Goal: Task Accomplishment & Management: Manage account settings

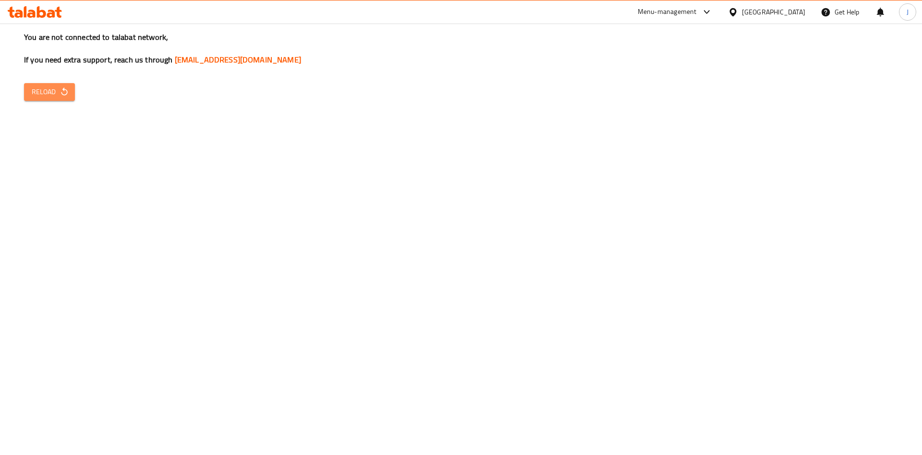
click at [52, 96] on span "Reload" at bounding box center [50, 92] width 36 height 12
click at [55, 93] on span "Reload" at bounding box center [50, 92] width 36 height 12
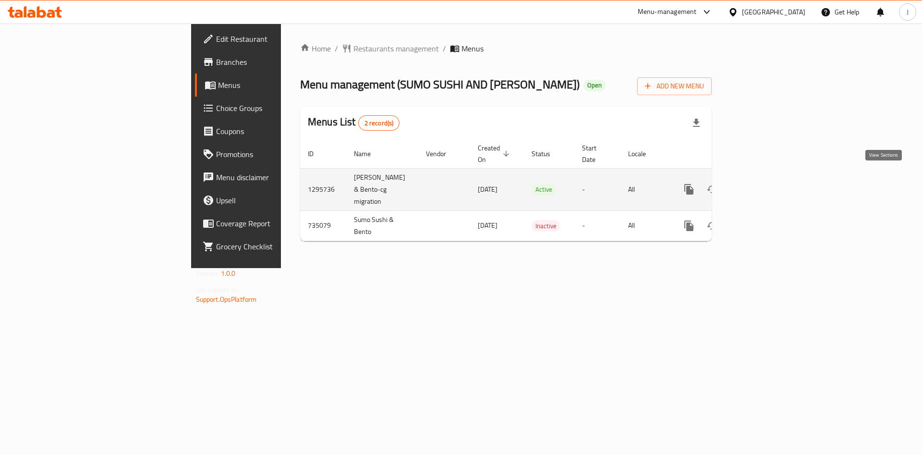
click at [763, 185] on icon "enhanced table" at bounding box center [758, 189] width 9 height 9
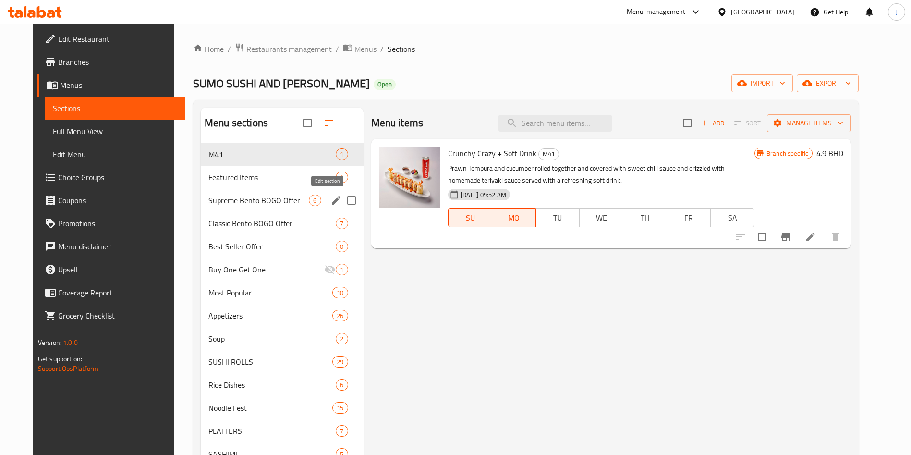
click at [332, 202] on icon "edit" at bounding box center [336, 200] width 9 height 9
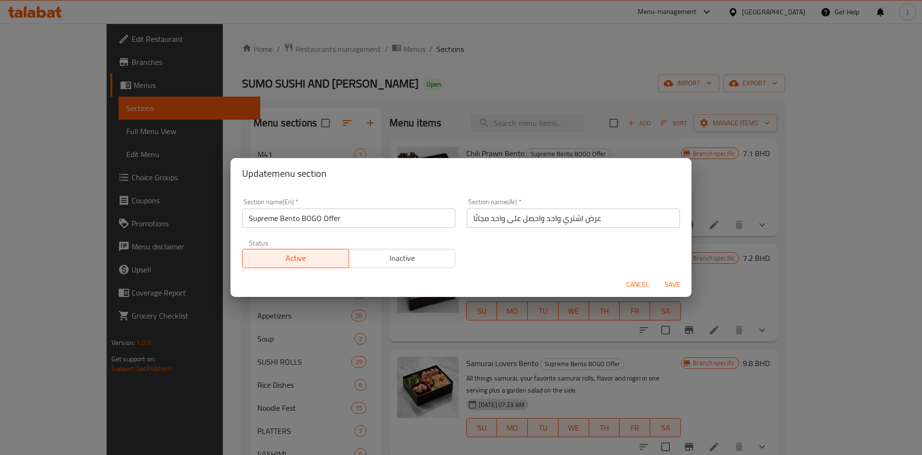
click at [373, 257] on span "Inactive" at bounding box center [402, 258] width 99 height 14
click at [674, 281] on span "Save" at bounding box center [672, 285] width 23 height 12
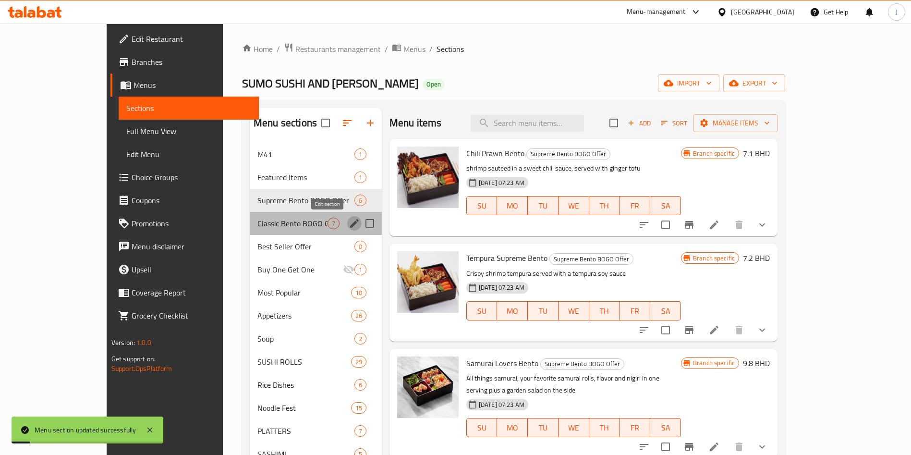
click at [350, 222] on icon "edit" at bounding box center [354, 223] width 9 height 9
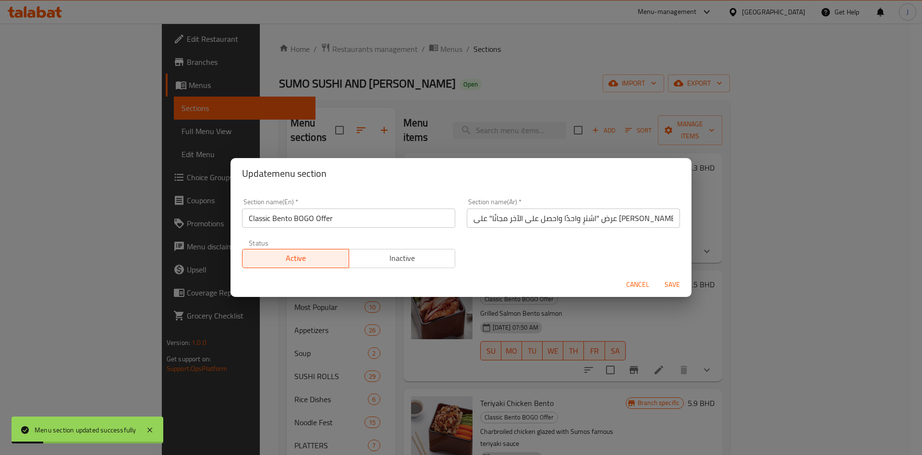
click at [423, 255] on span "Inactive" at bounding box center [402, 258] width 99 height 14
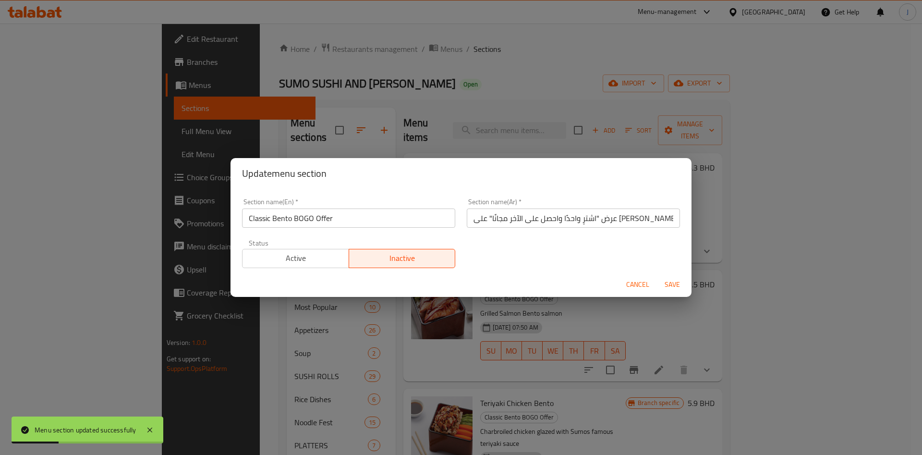
click at [675, 279] on span "Save" at bounding box center [672, 285] width 23 height 12
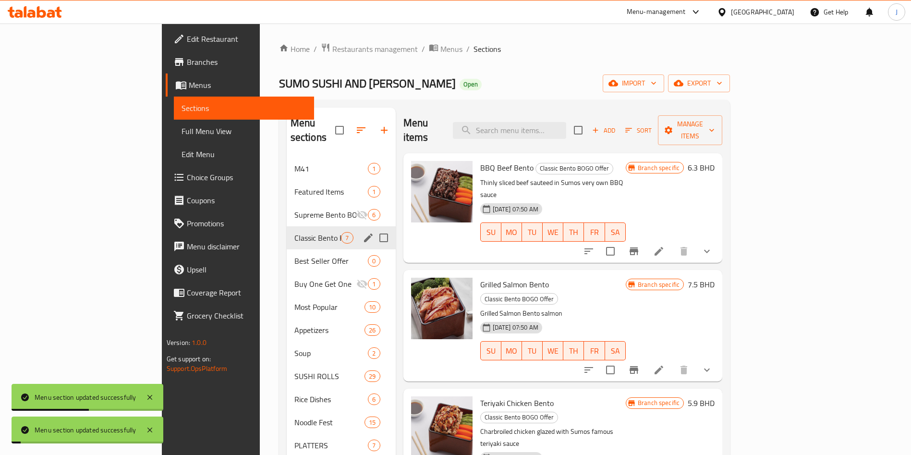
click at [182, 157] on span "Edit Menu" at bounding box center [244, 154] width 125 height 12
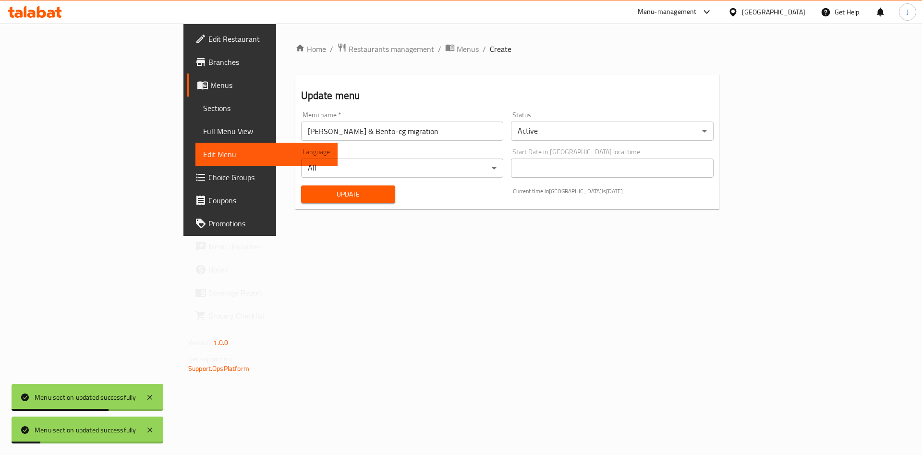
click at [309, 193] on span "Update" at bounding box center [348, 194] width 79 height 12
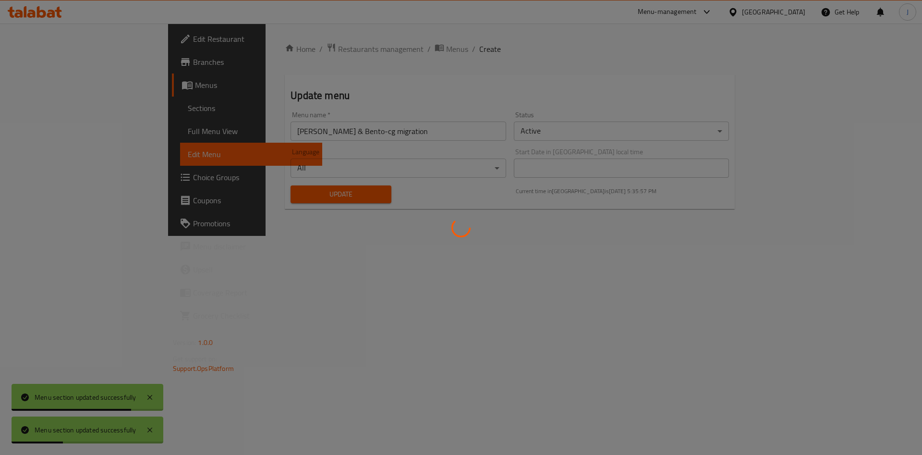
click at [267, 193] on div at bounding box center [461, 227] width 922 height 455
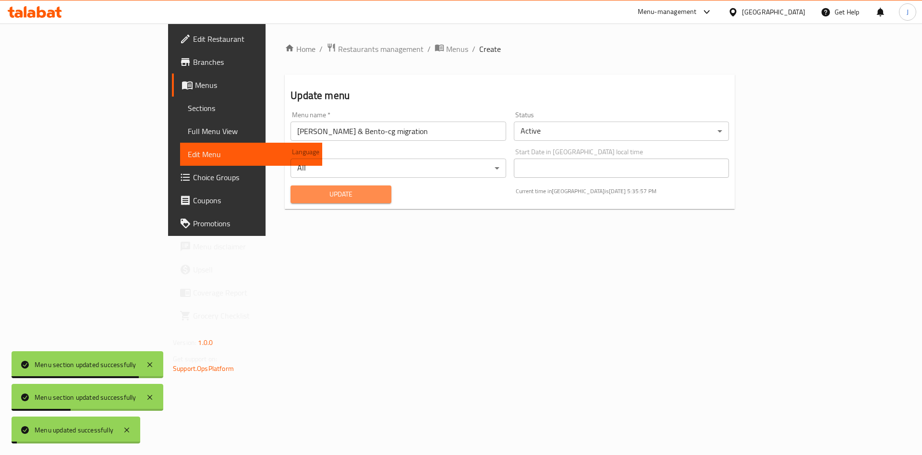
click at [298, 193] on span "Update" at bounding box center [341, 194] width 86 height 12
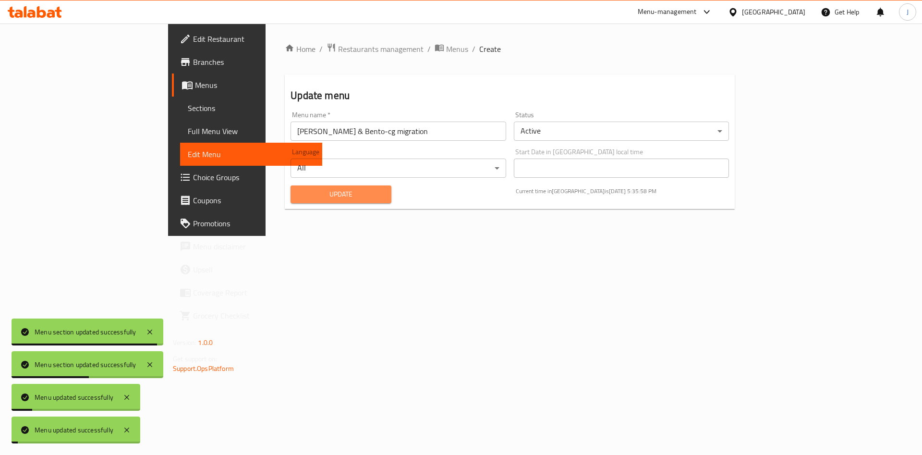
click at [298, 193] on span "Update" at bounding box center [341, 194] width 86 height 12
click at [188, 103] on span "Sections" at bounding box center [251, 108] width 127 height 12
